Goal: Task Accomplishment & Management: Manage account settings

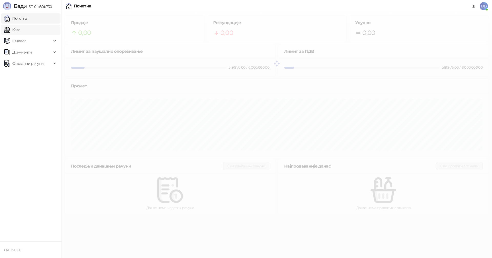
click at [19, 30] on link "Каса" at bounding box center [12, 30] width 16 height 10
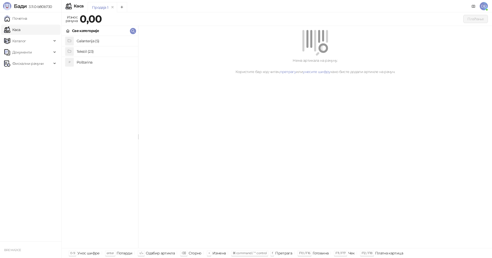
click at [91, 52] on h4 "Tekstil (23)" at bounding box center [105, 51] width 57 height 8
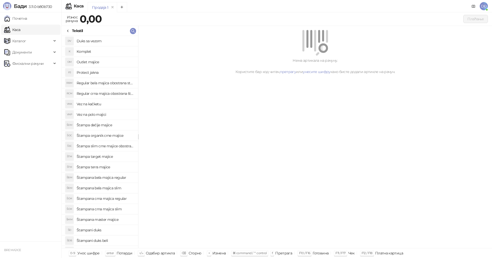
click at [95, 71] on h4 "Protect jakna" at bounding box center [105, 72] width 57 height 8
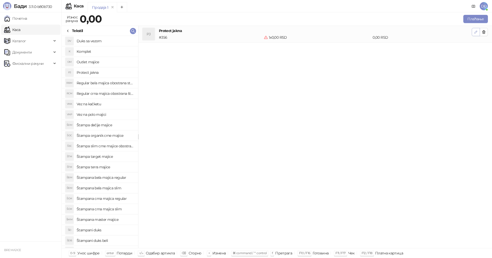
click at [476, 31] on icon "button" at bounding box center [475, 32] width 3 height 3
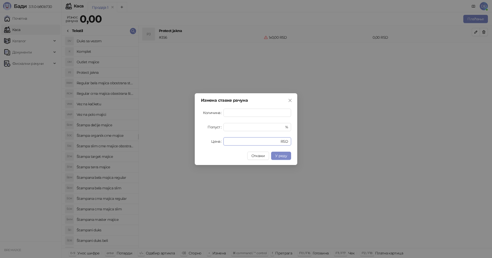
drag, startPoint x: 233, startPoint y: 142, endPoint x: 199, endPoint y: 142, distance: 34.6
click at [199, 142] on div "Измена ставке рачуна Количина * Попуст * % Цена * RSD Откажи У реду" at bounding box center [246, 129] width 102 height 72
type input "**"
click at [277, 155] on span "У реду" at bounding box center [281, 155] width 12 height 5
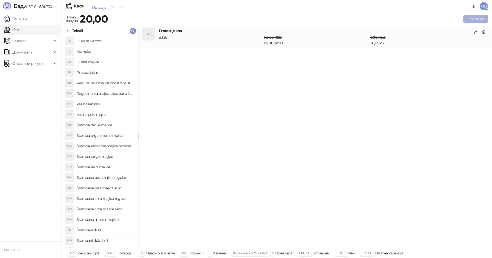
click at [471, 18] on button "Плаћање" at bounding box center [475, 19] width 25 height 8
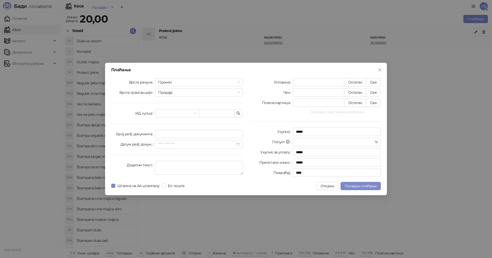
click at [321, 112] on button "Прикажи све начине плаћања" at bounding box center [337, 112] width 88 height 6
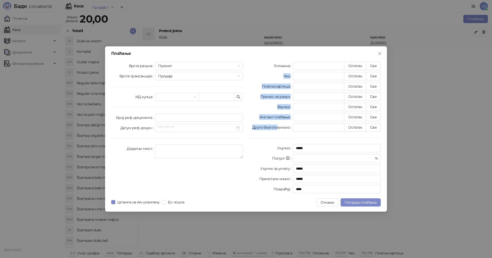
drag, startPoint x: 277, startPoint y: 127, endPoint x: 275, endPoint y: 73, distance: 54.1
click at [275, 73] on div "Готовина * Остатак Све Чек * Остатак Све Платна картица * Остатак Све Пренос на…" at bounding box center [315, 128] width 138 height 133
click at [272, 63] on div "Готовина" at bounding box center [271, 66] width 44 height 8
click at [268, 60] on div "Плаћање Врста рачуна Промет Врста трансакције Продаја ИД купца Број реф. докуме…" at bounding box center [246, 128] width 282 height 165
click at [268, 59] on div "Плаћање Врста рачуна Промет Врста трансакције Продаја ИД купца Број реф. докуме…" at bounding box center [246, 128] width 282 height 165
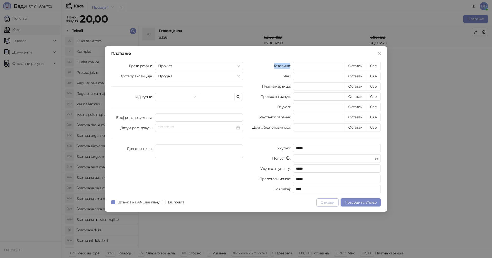
click at [331, 204] on button "Откажи" at bounding box center [327, 202] width 22 height 8
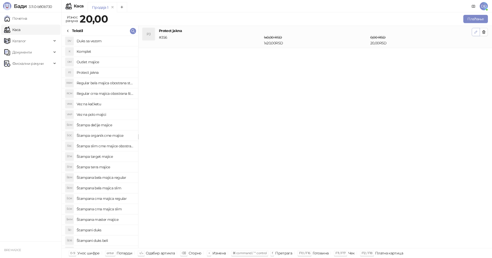
click at [475, 32] on icon "button" at bounding box center [475, 32] width 3 height 3
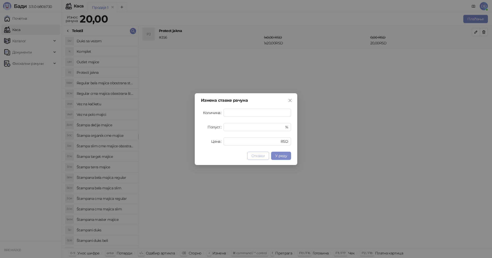
click at [261, 156] on span "Откажи" at bounding box center [258, 155] width 14 height 5
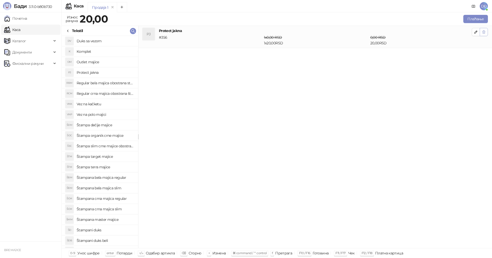
click at [486, 32] on button "button" at bounding box center [483, 32] width 8 height 8
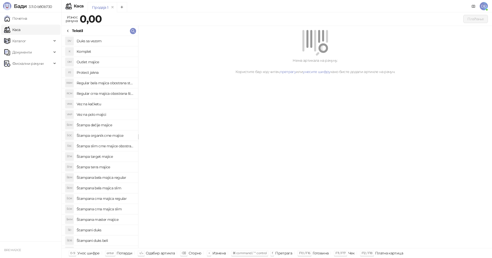
click at [75, 4] on div "Каса" at bounding box center [79, 6] width 10 height 4
click at [113, 6] on icon "remove" at bounding box center [113, 7] width 4 height 4
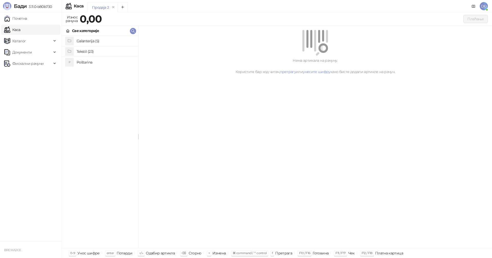
click at [95, 31] on div "Све категорије" at bounding box center [85, 31] width 27 height 6
drag, startPoint x: 192, startPoint y: 107, endPoint x: 199, endPoint y: 105, distance: 7.6
click at [192, 107] on div "Нема артикала на рачуну. Користите бар код читач, претрагу или унесите шифру ка…" at bounding box center [314, 137] width 353 height 222
click at [52, 41] on div "Каталог" at bounding box center [30, 41] width 59 height 10
click at [21, 75] on link "Артикли" at bounding box center [18, 75] width 24 height 10
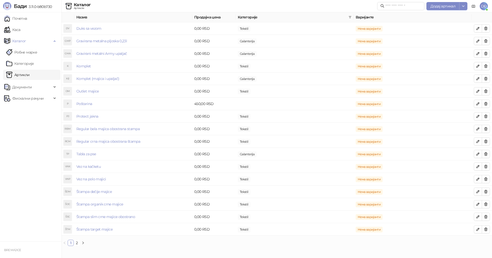
click at [21, 75] on link "Артикли" at bounding box center [18, 75] width 24 height 10
click at [30, 85] on span "Документи" at bounding box center [21, 87] width 19 height 10
click at [27, 107] on link "Улазни документи" at bounding box center [26, 109] width 41 height 10
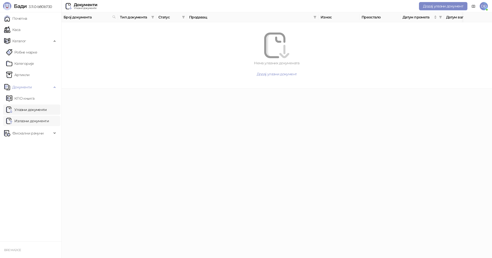
click at [21, 121] on link "Излазни документи" at bounding box center [27, 121] width 43 height 10
click at [21, 97] on link "КПО књига" at bounding box center [20, 98] width 28 height 10
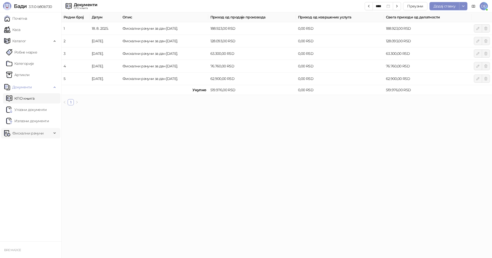
click at [21, 131] on span "Фискални рачуни" at bounding box center [27, 133] width 31 height 10
click at [25, 98] on link "КПО књига" at bounding box center [20, 98] width 28 height 10
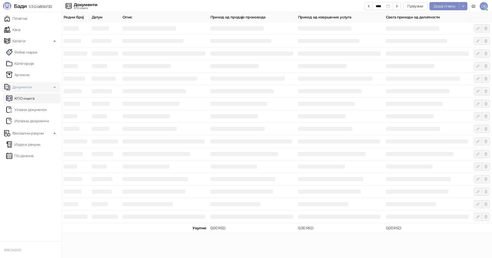
click at [29, 85] on span "Документи" at bounding box center [21, 87] width 19 height 10
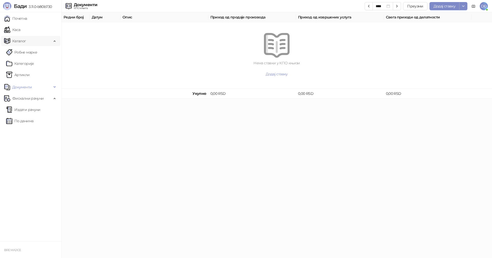
click at [51, 40] on span "Каталог" at bounding box center [28, 41] width 48 height 10
click at [400, 5] on button "button" at bounding box center [397, 6] width 8 height 8
click at [369, 6] on icon "button" at bounding box center [368, 6] width 4 height 4
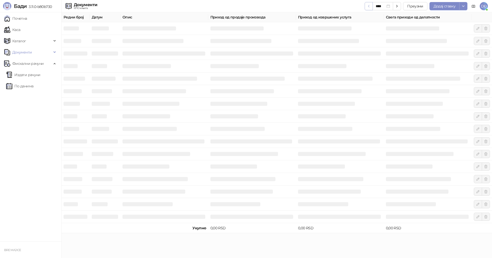
type input "****"
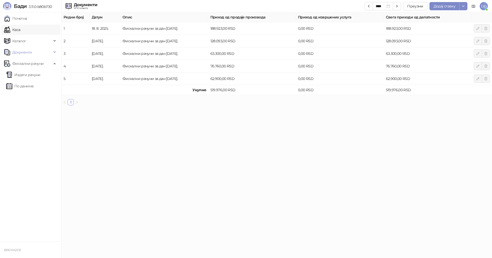
click at [19, 30] on link "Каса" at bounding box center [12, 30] width 16 height 10
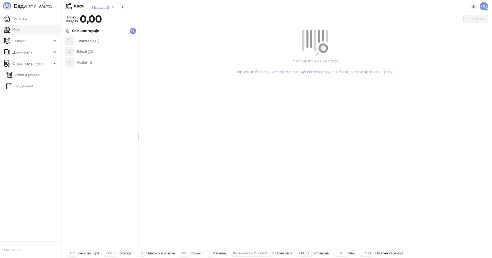
click at [474, 7] on icon at bounding box center [473, 6] width 4 height 4
click at [13, 29] on link "Каса" at bounding box center [12, 30] width 16 height 10
click at [16, 17] on link "Почетна" at bounding box center [15, 18] width 23 height 10
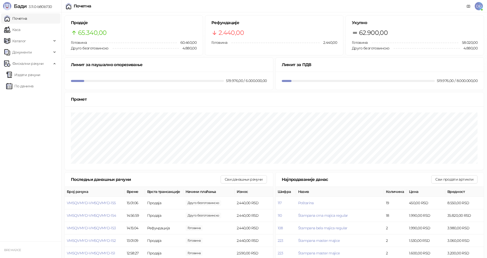
click at [481, 6] on span "DĐ" at bounding box center [479, 6] width 8 height 8
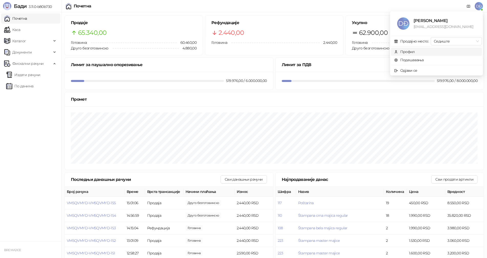
click at [412, 52] on div "Профил" at bounding box center [407, 52] width 15 height 6
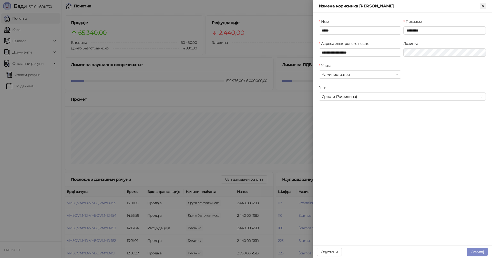
click at [481, 5] on icon "Close" at bounding box center [482, 6] width 2 height 2
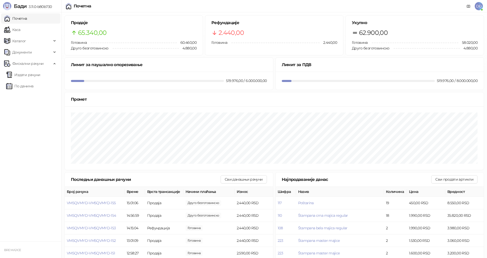
click at [482, 5] on span "DĐ" at bounding box center [479, 6] width 8 height 8
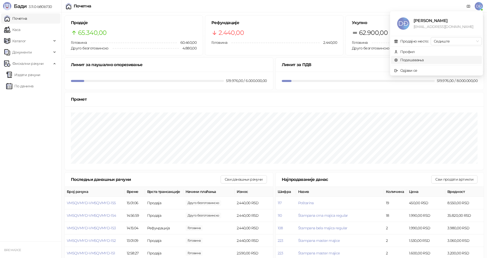
click at [419, 58] on link "Подешавања" at bounding box center [409, 60] width 30 height 5
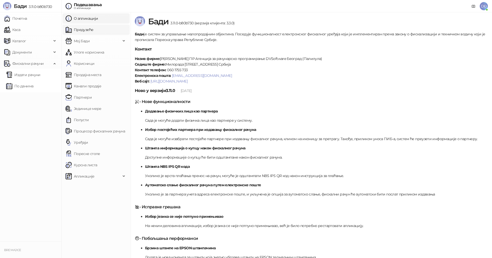
click at [78, 29] on link "Предузеће" at bounding box center [80, 30] width 28 height 10
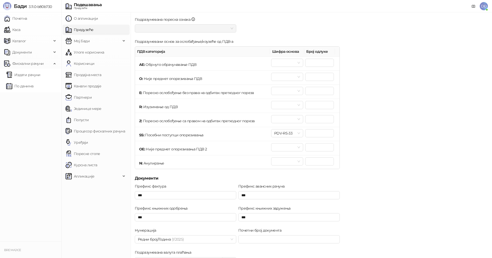
scroll to position [43, 0]
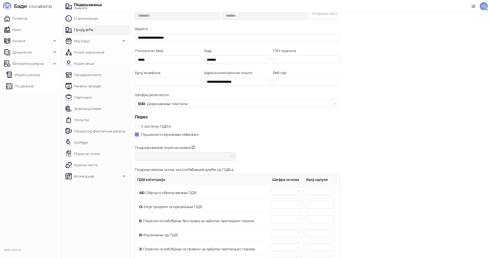
click at [234, 156] on div at bounding box center [185, 156] width 101 height 8
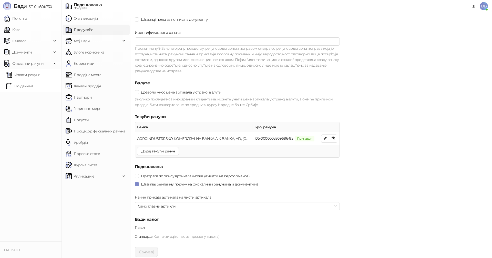
scroll to position [436, 0]
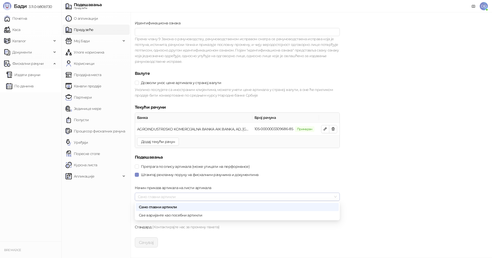
click at [335, 196] on span "Само главни артикли" at bounding box center [237, 197] width 199 height 8
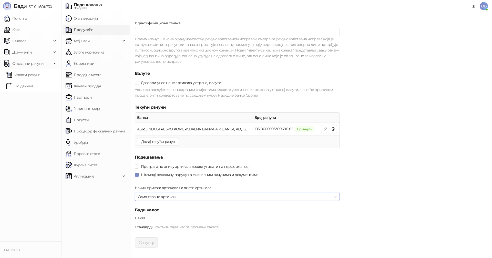
click at [334, 196] on span "Само главни артикли" at bounding box center [237, 197] width 199 height 8
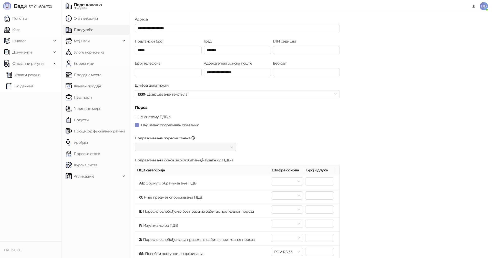
scroll to position [0, 0]
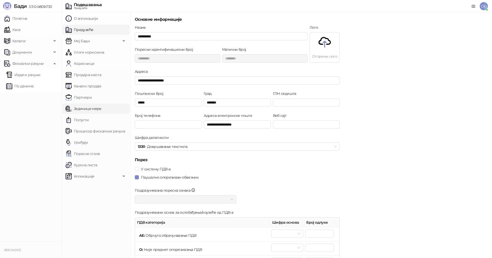
click at [82, 106] on link "Јединице мере" at bounding box center [84, 108] width 36 height 10
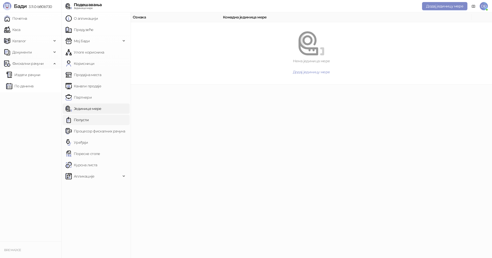
click at [80, 118] on link "Попусти" at bounding box center [77, 120] width 23 height 10
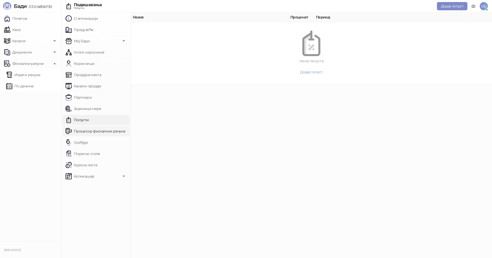
click at [83, 132] on link "Процесор фискалних рачуна" at bounding box center [95, 131] width 59 height 10
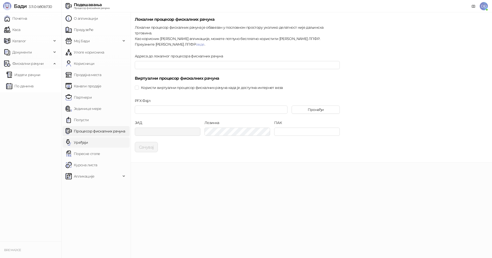
click at [77, 141] on link "Уређаји" at bounding box center [77, 142] width 23 height 10
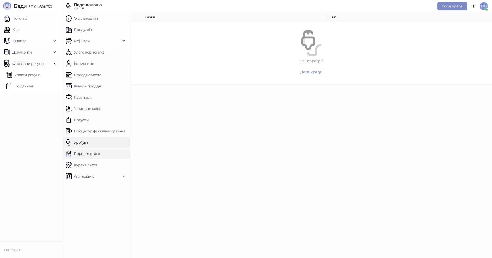
click at [85, 154] on link "Пореске стопе" at bounding box center [83, 154] width 35 height 10
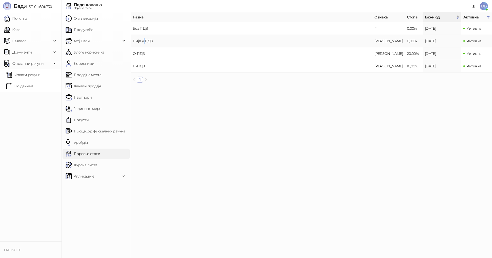
click at [144, 40] on td "Није у ПДВ" at bounding box center [251, 41] width 241 height 13
click at [470, 43] on span "Активна" at bounding box center [474, 41] width 15 height 5
click at [447, 40] on td "[DATE]" at bounding box center [442, 41] width 38 height 13
click at [79, 162] on link "Курсна листа" at bounding box center [81, 165] width 31 height 10
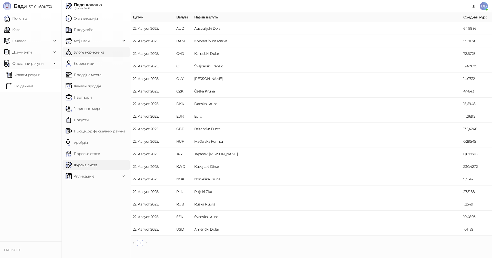
click at [84, 53] on link "Улоге корисника" at bounding box center [85, 52] width 38 height 10
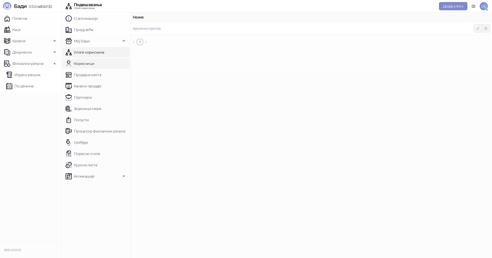
click at [90, 62] on link "Корисници" at bounding box center [80, 63] width 29 height 10
click at [88, 132] on link "Процесор фискалних рачуна" at bounding box center [95, 131] width 59 height 10
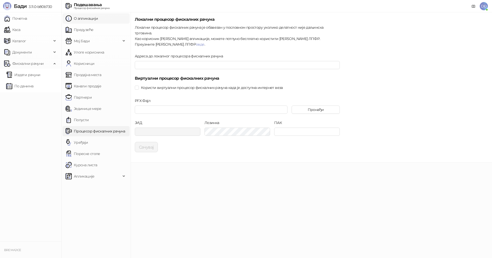
click at [92, 17] on link "О апликацији" at bounding box center [82, 18] width 32 height 10
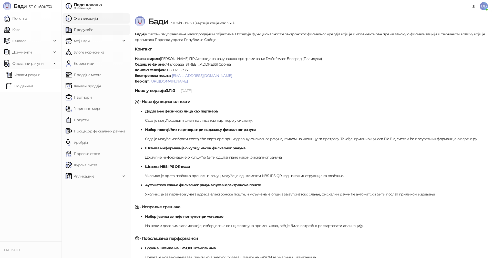
click at [76, 29] on link "Предузеће" at bounding box center [80, 30] width 28 height 10
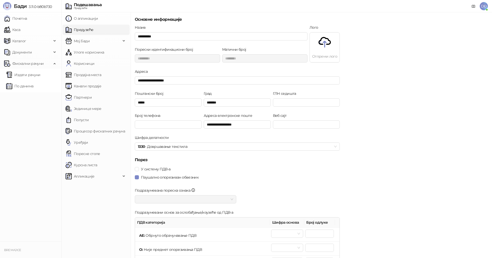
drag, startPoint x: 48, startPoint y: 0, endPoint x: 23, endPoint y: 133, distance: 135.0
click at [23, 133] on ul "Почетна [PERSON_NAME] Робне марке [PERSON_NAME] Документи КПО књига Улазни доку…" at bounding box center [30, 126] width 61 height 229
drag, startPoint x: 2, startPoint y: 0, endPoint x: 13, endPoint y: 115, distance: 115.8
click at [13, 118] on ul "Почетна [PERSON_NAME] Робне марке [PERSON_NAME] Документи КПО књига Улазни доку…" at bounding box center [30, 126] width 61 height 229
drag, startPoint x: 13, startPoint y: 0, endPoint x: 29, endPoint y: 133, distance: 134.1
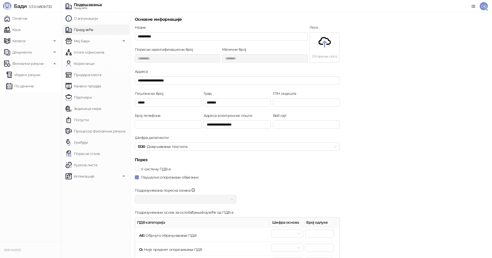
click at [29, 133] on ul "Почетна [PERSON_NAME] Робне марке [PERSON_NAME] Документи КПО књига Улазни доку…" at bounding box center [30, 126] width 61 height 229
click at [102, 40] on span "Мој Бади" at bounding box center [93, 41] width 55 height 10
click at [91, 51] on link "Подешавања" at bounding box center [84, 52] width 32 height 10
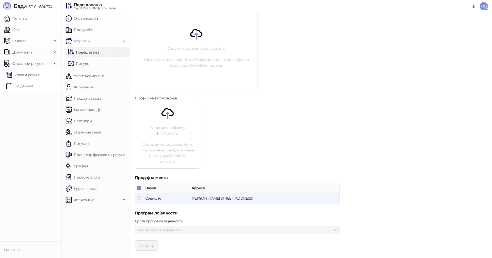
scroll to position [131, 0]
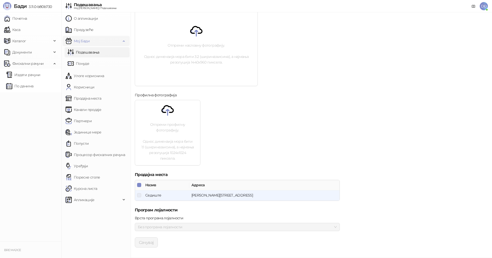
click at [81, 40] on span "Мој Бади" at bounding box center [82, 41] width 16 height 10
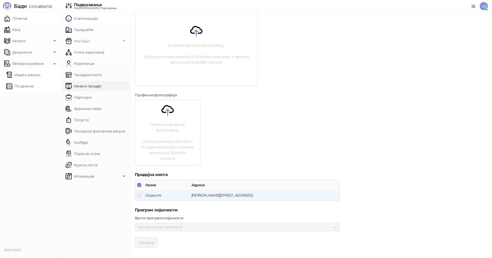
click at [81, 85] on link "Канали продаје" at bounding box center [84, 86] width 36 height 10
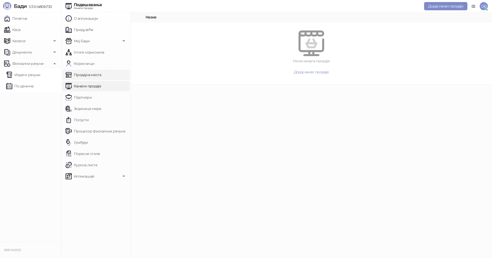
click at [82, 74] on link "Продајна места" at bounding box center [84, 75] width 36 height 10
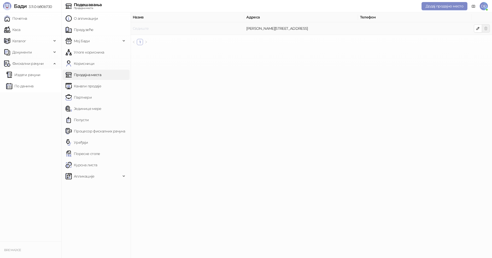
click at [139, 28] on link "Седиште" at bounding box center [141, 28] width 16 height 5
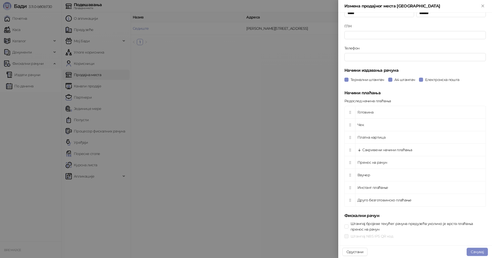
scroll to position [98, 0]
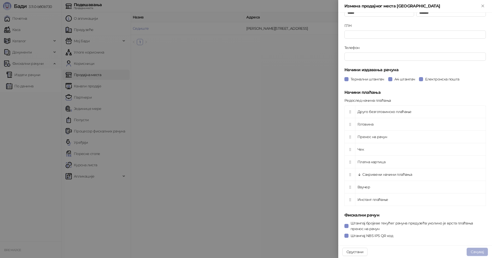
click at [480, 250] on button "Сачувај" at bounding box center [476, 252] width 21 height 8
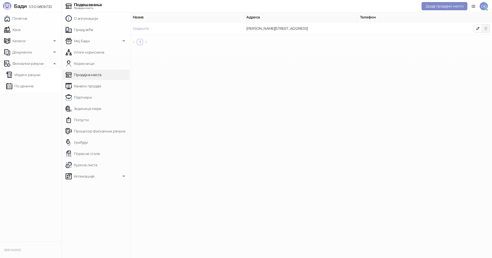
click at [486, 4] on span "DĐ" at bounding box center [483, 6] width 8 height 8
click at [413, 75] on ul "DĐ [PERSON_NAME] [EMAIL_ADDRESS][DOMAIN_NAME] Продајно место: Седиште Профил По…" at bounding box center [441, 43] width 93 height 64
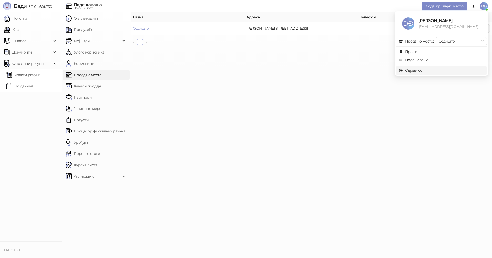
click at [413, 71] on div "Одјави се" at bounding box center [413, 71] width 17 height 6
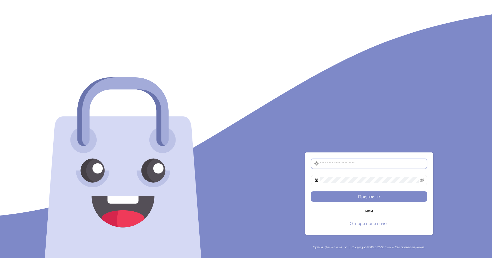
click at [333, 162] on input "text" at bounding box center [372, 164] width 104 height 6
type input "**********"
click at [311, 191] on button "Пријави се" at bounding box center [369, 196] width 116 height 10
